Goal: Task Accomplishment & Management: Manage account settings

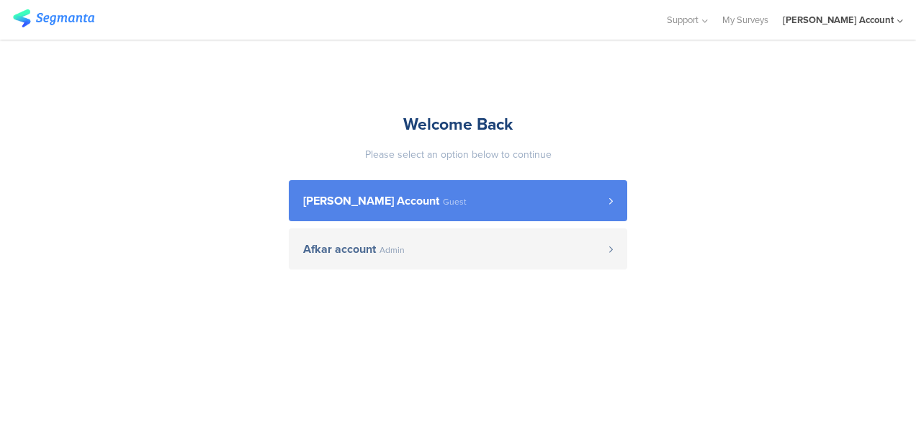
click at [452, 202] on span "Guest" at bounding box center [455, 201] width 24 height 9
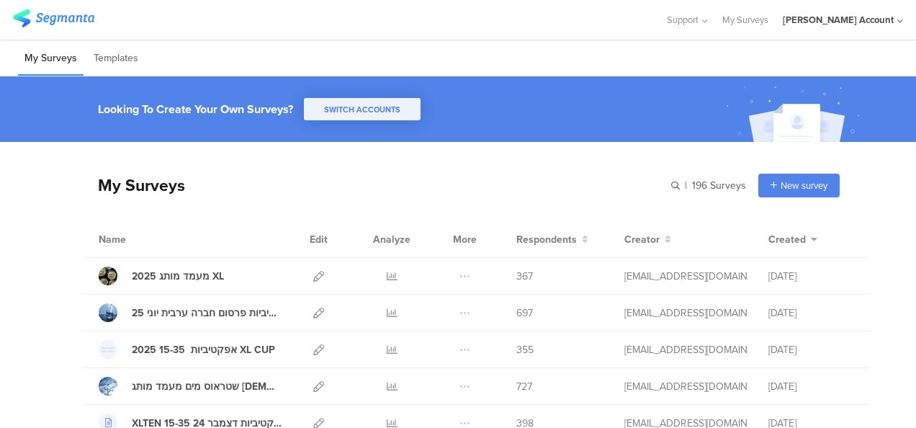
click at [550, 191] on div "My Surveys | 196 Surveys New survey Start from scratch Choose from templates" at bounding box center [461, 185] width 756 height 58
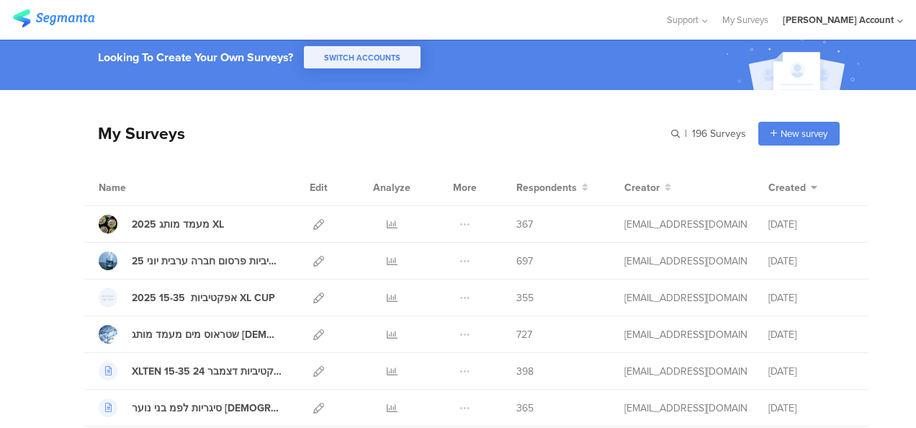
scroll to position [72, 0]
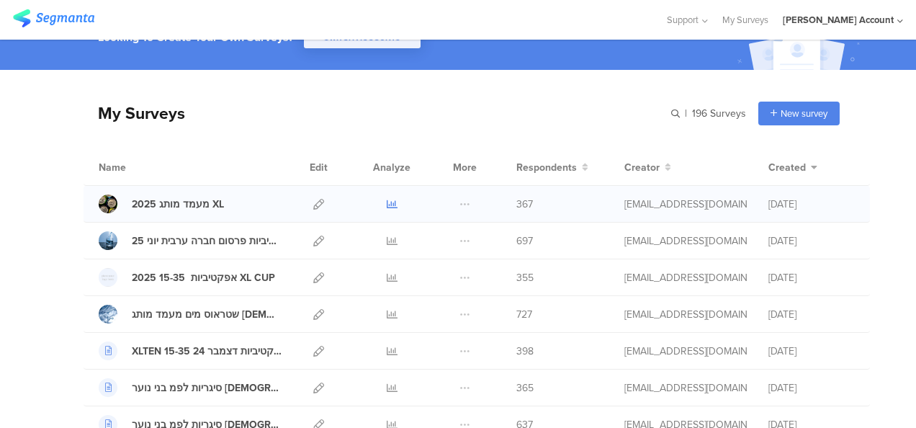
click at [387, 202] on icon at bounding box center [392, 204] width 11 height 11
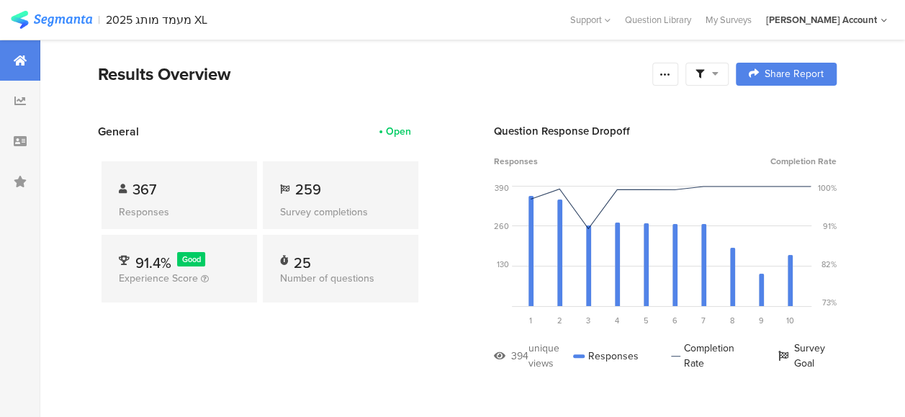
click at [718, 72] on icon at bounding box center [715, 73] width 6 height 10
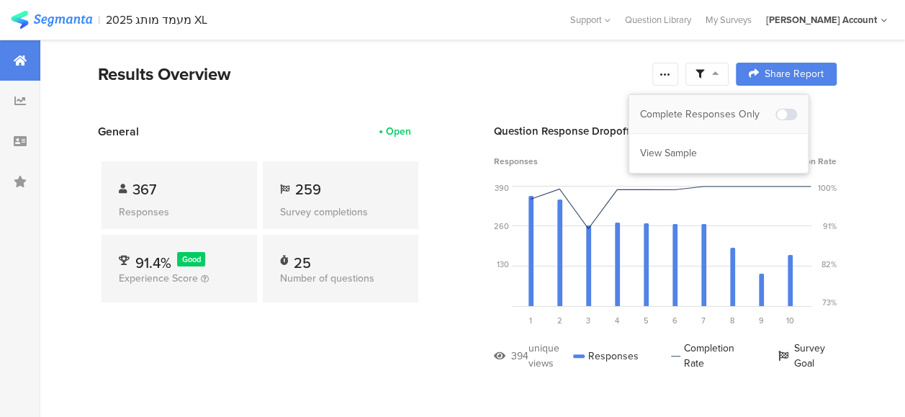
click at [711, 115] on div "Complete Responses Only" at bounding box center [707, 114] width 135 height 14
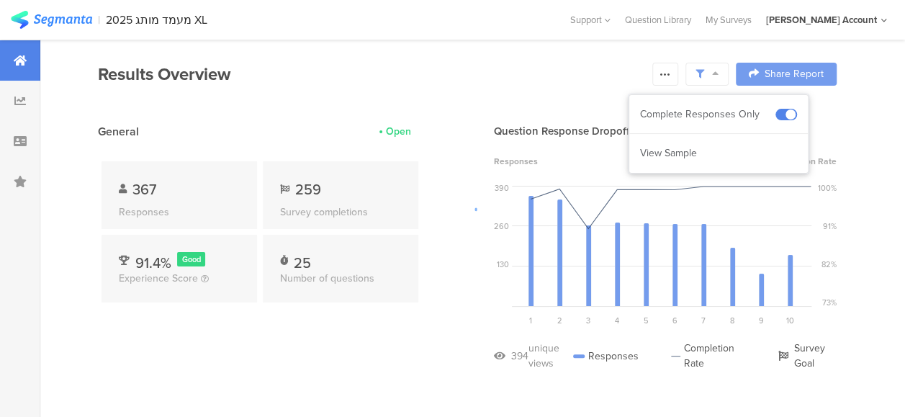
click at [276, 340] on div at bounding box center [452, 208] width 905 height 417
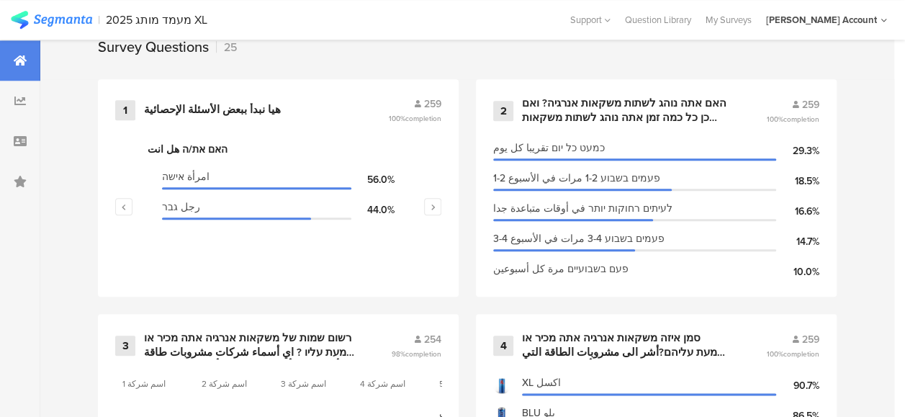
scroll to position [504, 0]
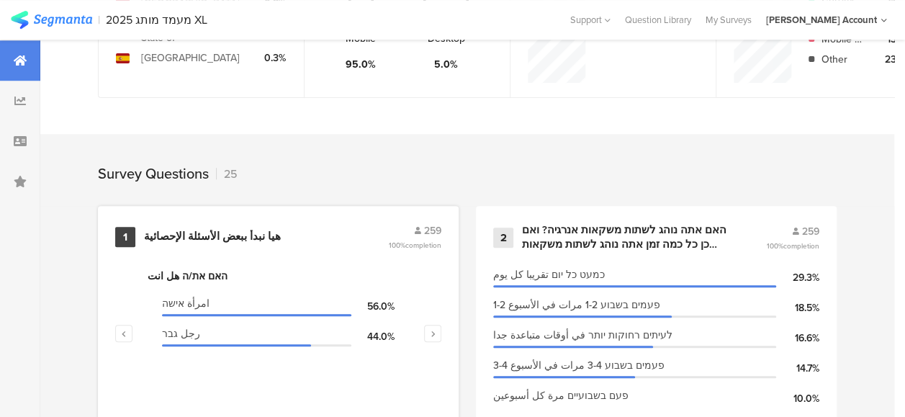
click at [191, 243] on div "هيا نبدأ ببعض الأسئلة الإحصائية" at bounding box center [212, 237] width 137 height 14
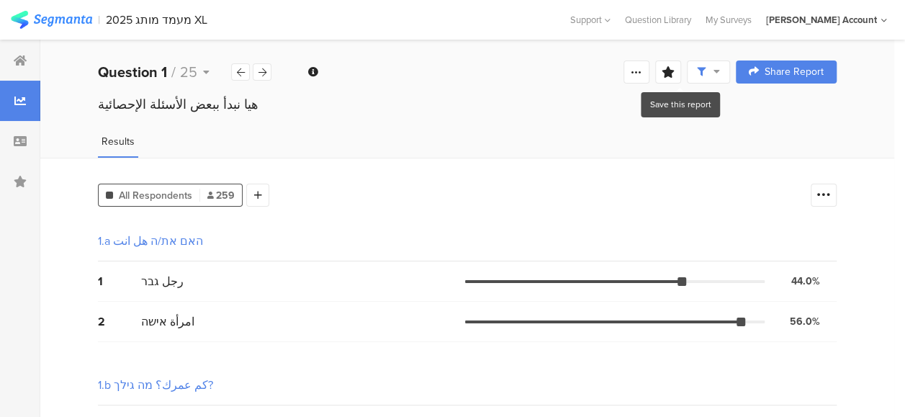
drag, startPoint x: 648, startPoint y: 71, endPoint x: 636, endPoint y: 90, distance: 22.4
click at [642, 71] on icon at bounding box center [637, 72] width 12 height 12
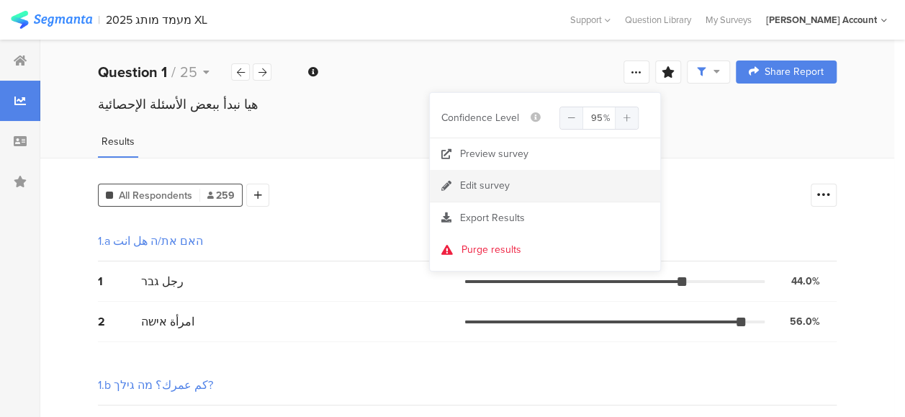
click at [477, 183] on div "Edit survey" at bounding box center [485, 186] width 50 height 14
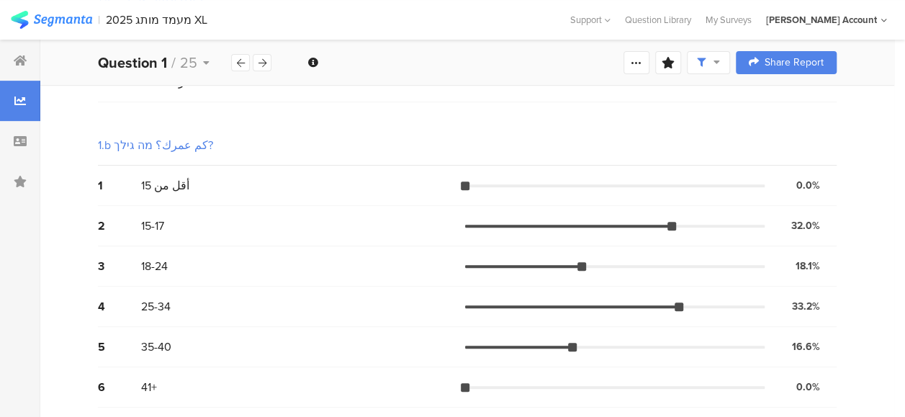
scroll to position [106, 0]
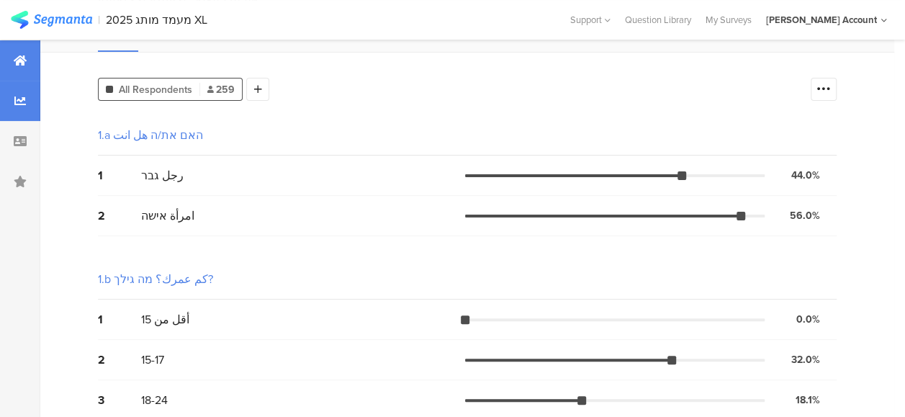
click at [18, 60] on icon at bounding box center [20, 61] width 13 height 12
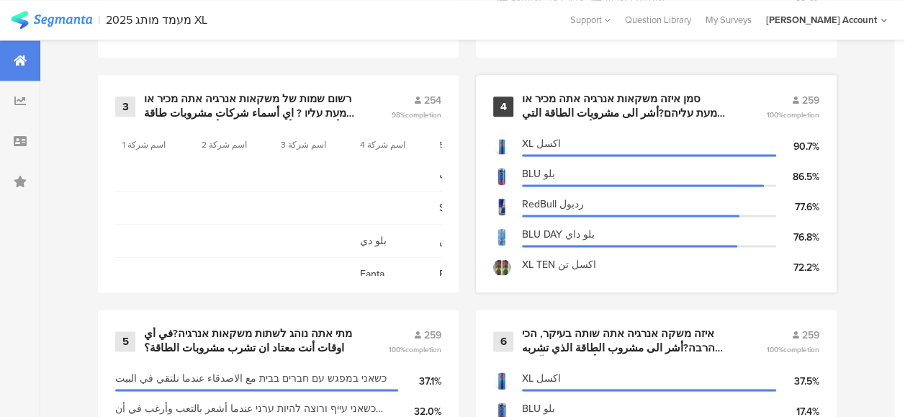
scroll to position [792, 0]
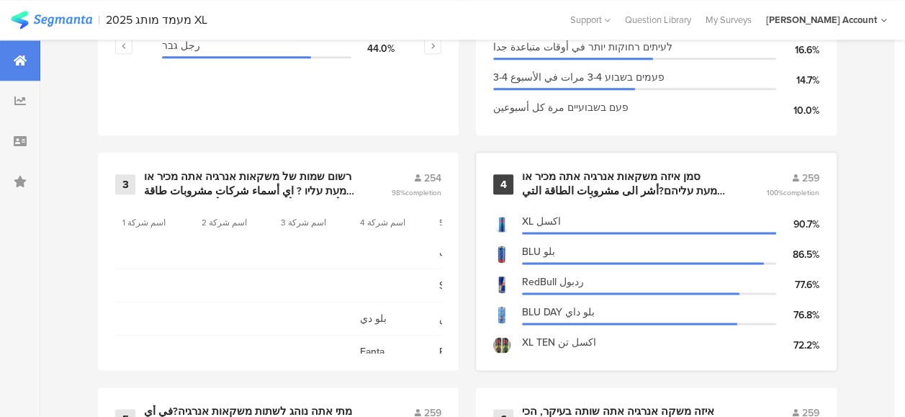
click at [583, 190] on div "סמן איזה משקאות אנרגיה אתה מכיר או שמעת עליהם?أشر الى مشروبات الطاقة التي تعرفه…" at bounding box center [626, 184] width 209 height 28
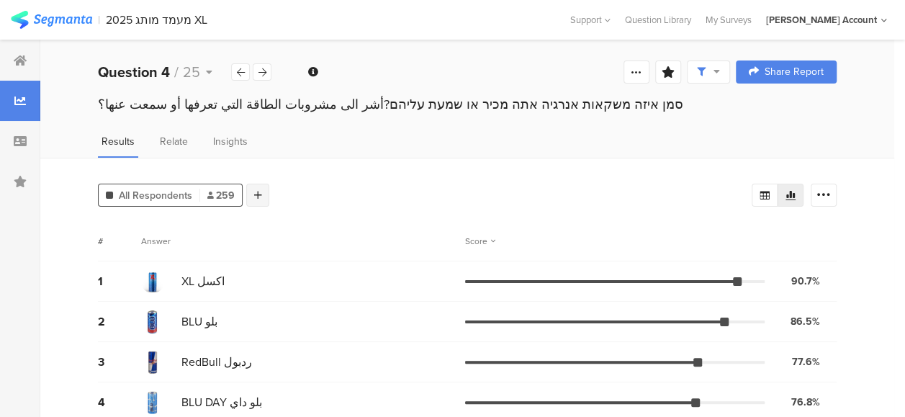
click at [253, 189] on div at bounding box center [257, 195] width 23 height 23
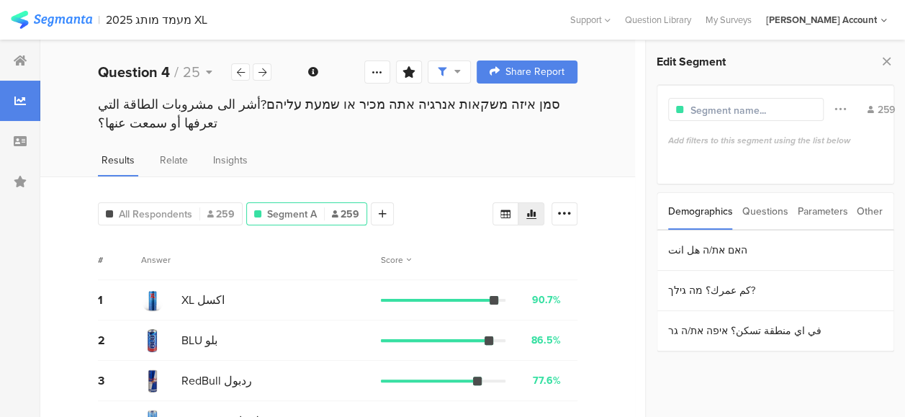
click at [808, 211] on div "Parameters" at bounding box center [822, 211] width 50 height 37
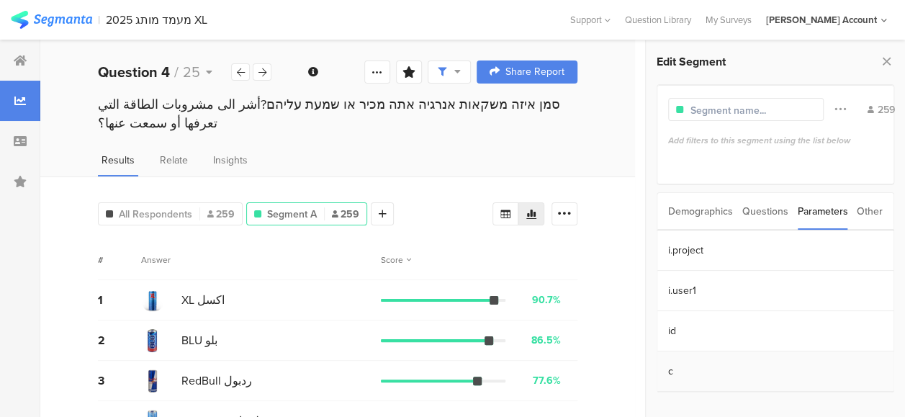
click at [682, 369] on section "c" at bounding box center [775, 371] width 236 height 40
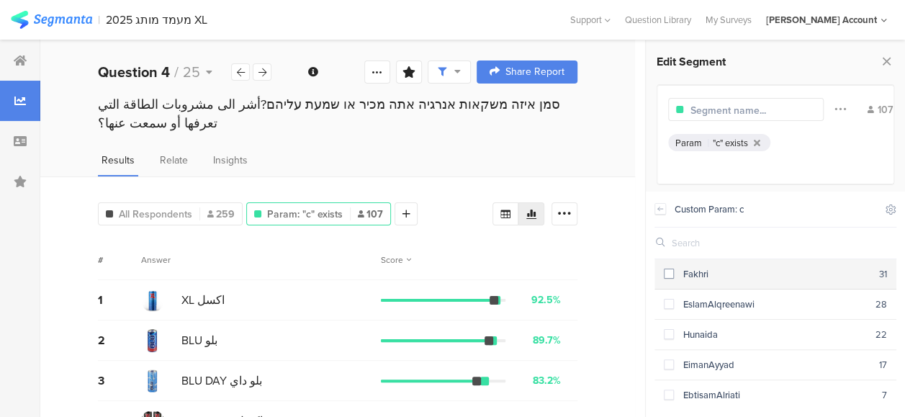
click at [670, 278] on span at bounding box center [669, 273] width 10 height 10
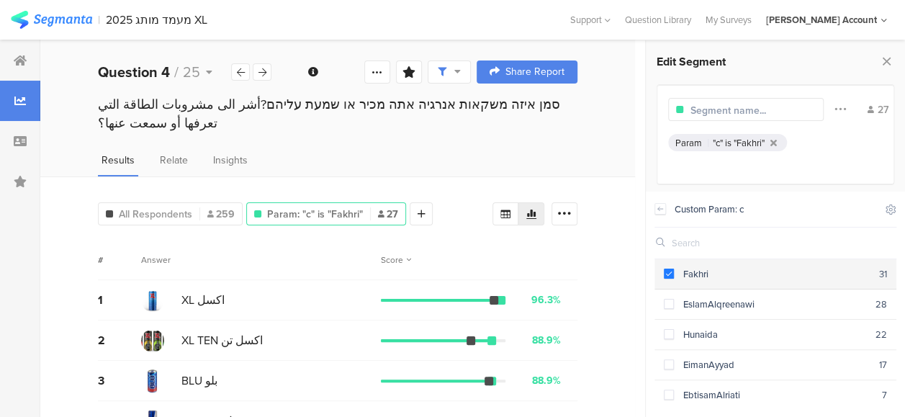
click at [671, 273] on span at bounding box center [669, 273] width 10 height 10
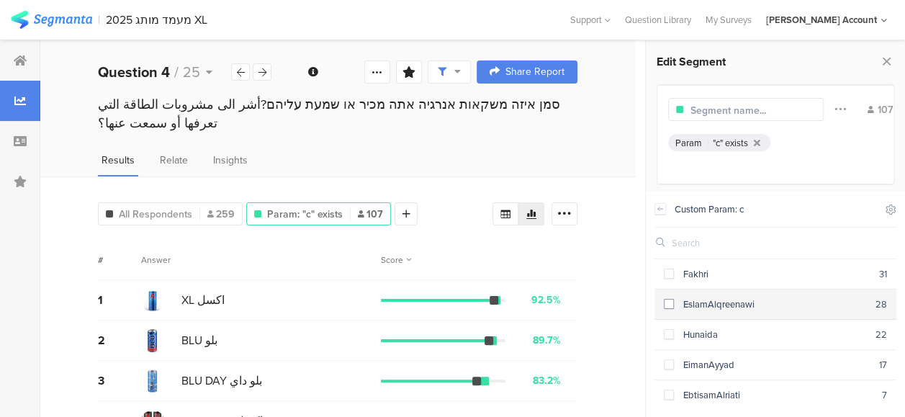
click at [668, 304] on span at bounding box center [669, 304] width 10 height 10
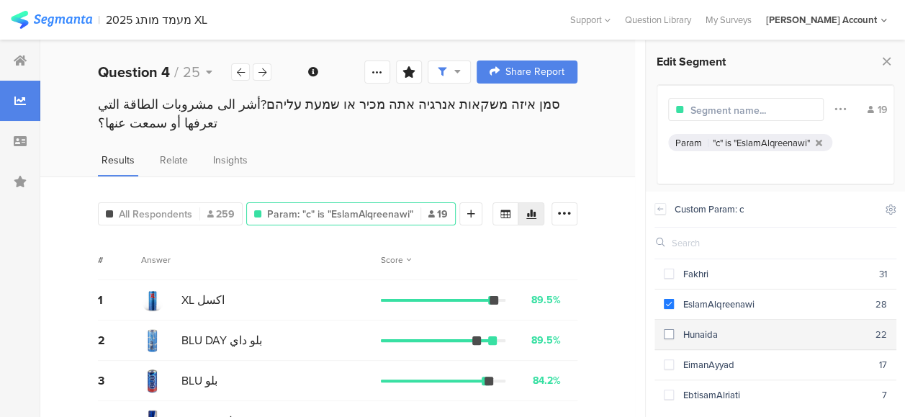
click at [669, 336] on span at bounding box center [669, 334] width 10 height 10
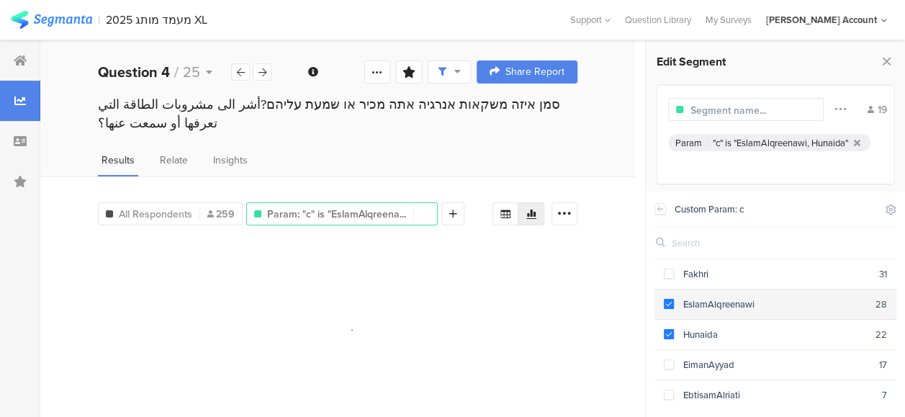
click at [670, 304] on span at bounding box center [669, 304] width 10 height 10
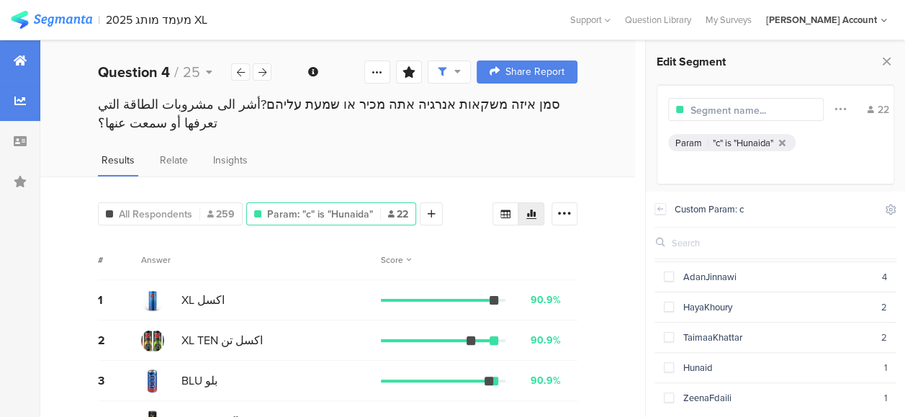
click at [16, 58] on icon at bounding box center [20, 61] width 13 height 12
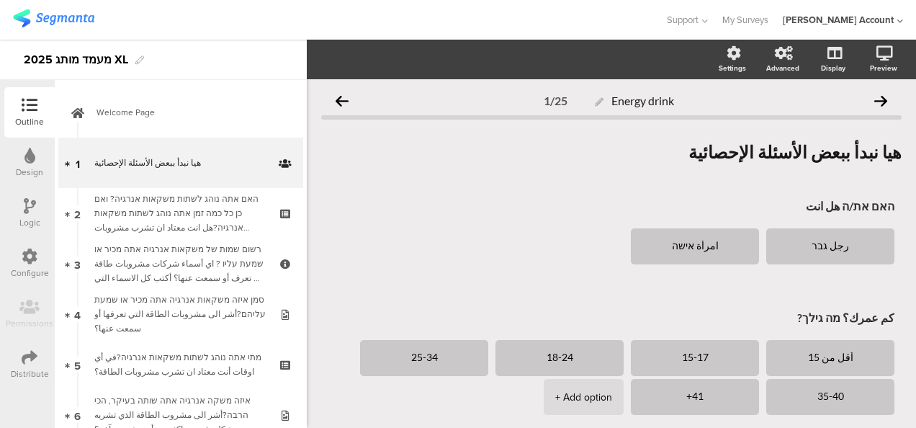
click at [29, 355] on icon at bounding box center [30, 357] width 16 height 16
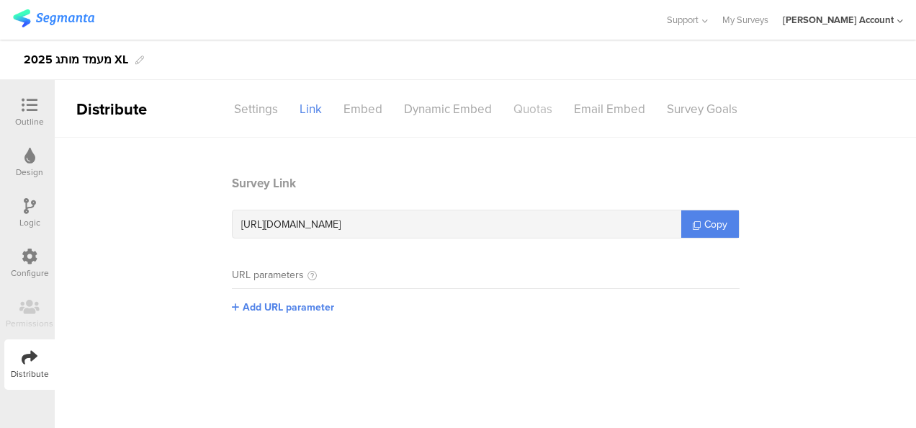
click at [541, 110] on div "Quotas" at bounding box center [532, 108] width 60 height 25
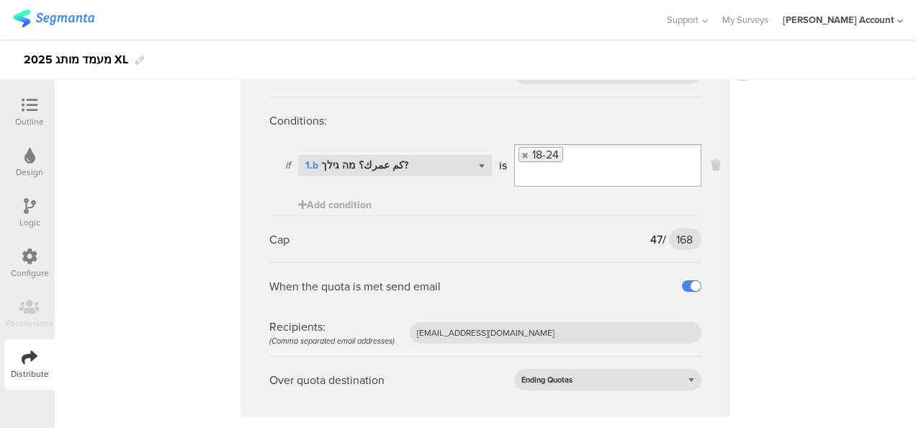
scroll to position [1368, 0]
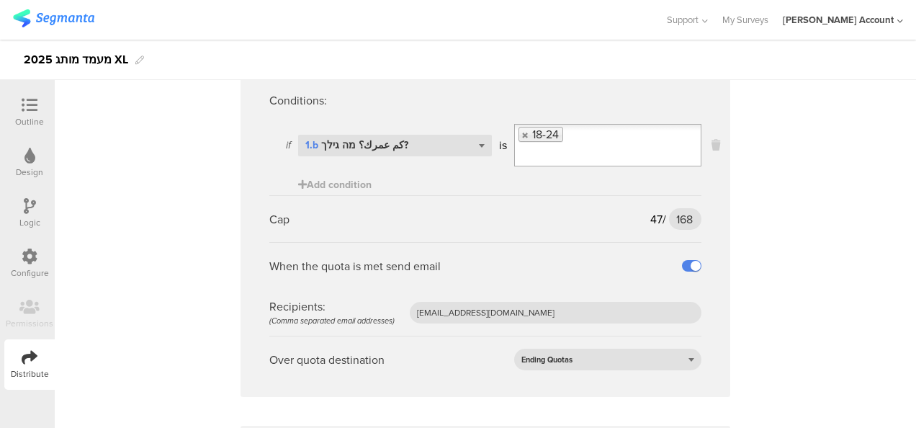
click at [654, 215] on span "47" at bounding box center [656, 219] width 12 height 17
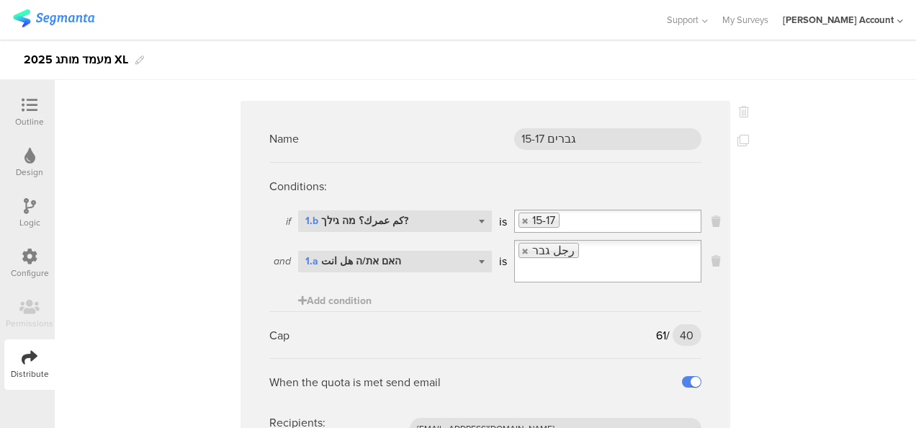
scroll to position [3383, 0]
click at [656, 326] on span "61" at bounding box center [661, 334] width 10 height 17
click at [519, 335] on div "Cap 61 / 40 40" at bounding box center [485, 333] width 432 height 47
click at [715, 312] on sg-quota-rule "Name גברים 15-17 Conditions: if Select question... 1.b كم عمرك؟ מה גילך? is 15-…" at bounding box center [484, 306] width 489 height 412
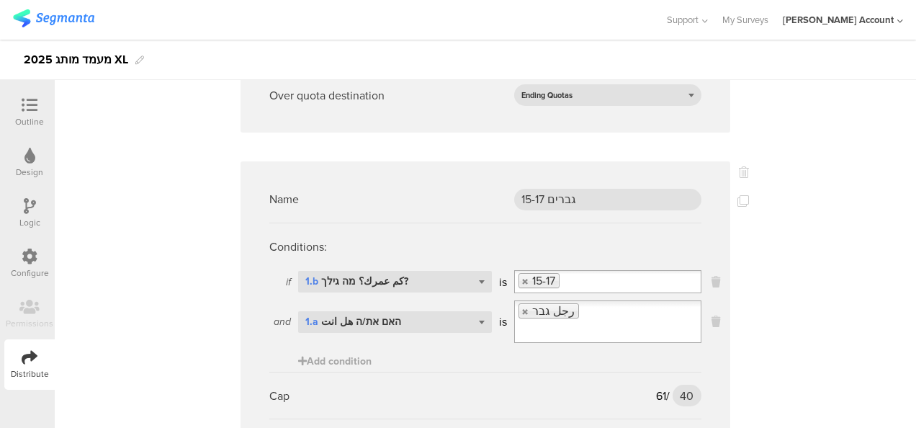
scroll to position [3166, 0]
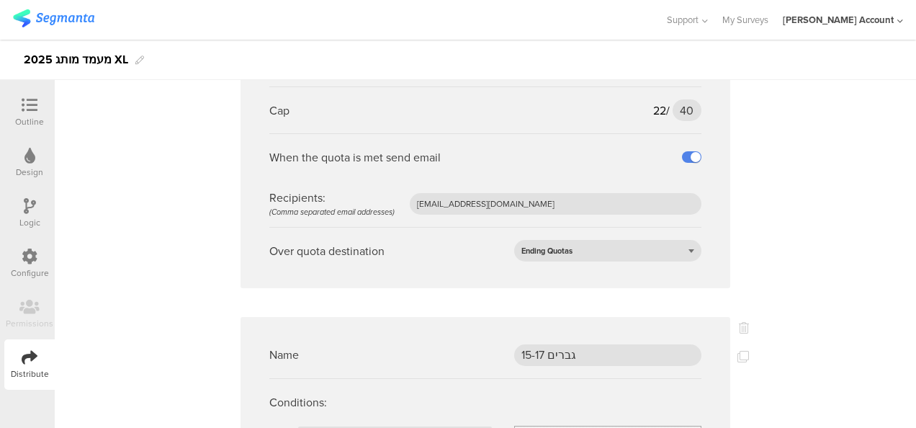
click at [36, 109] on icon at bounding box center [30, 105] width 16 height 16
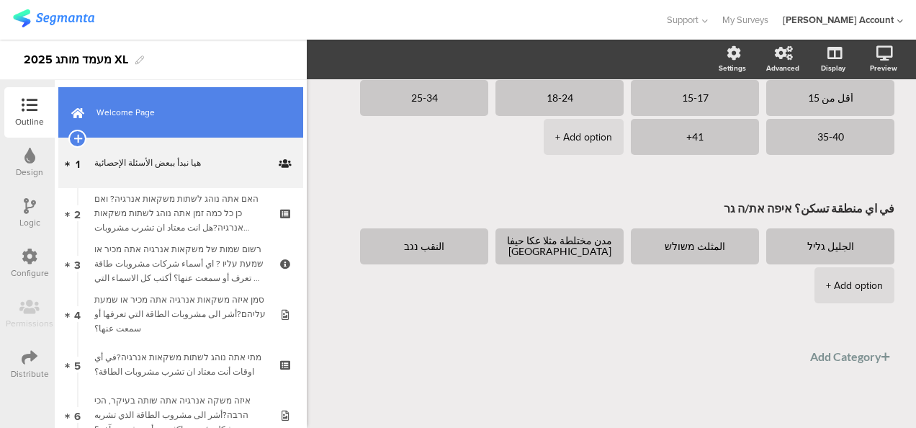
scroll to position [256, 0]
